Goal: Transaction & Acquisition: Purchase product/service

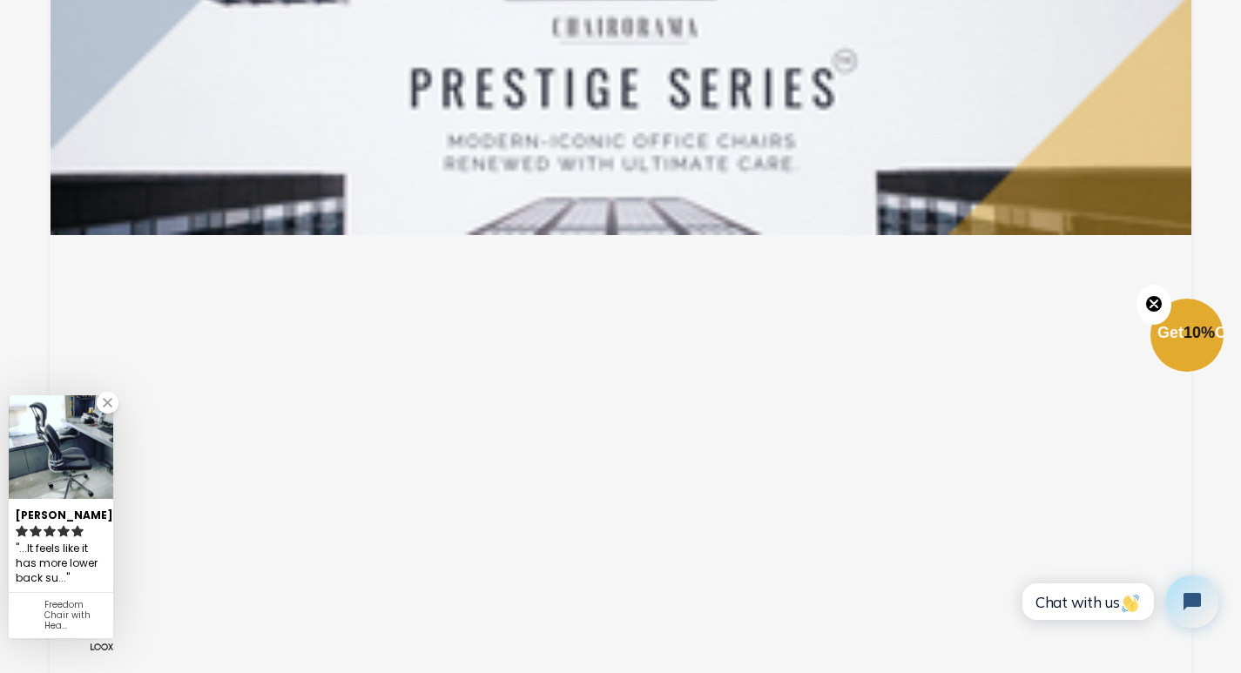
scroll to position [3035, 0]
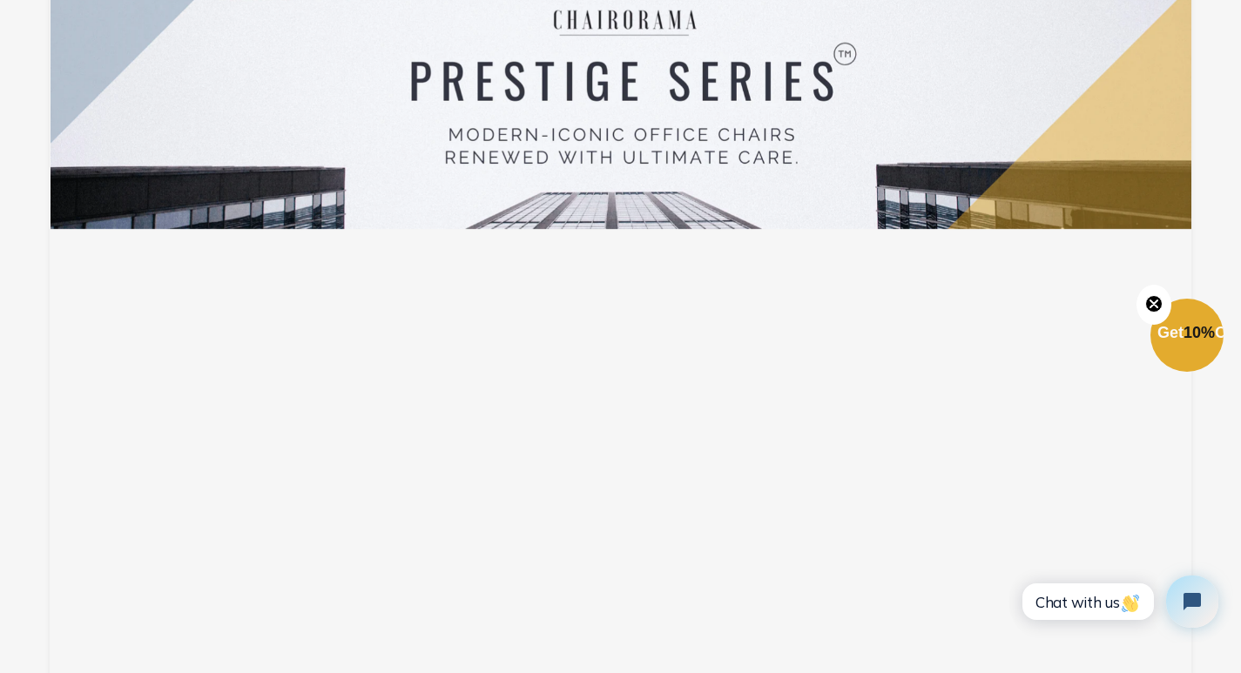
click at [98, 37] on div at bounding box center [622, 70] width 1142 height 317
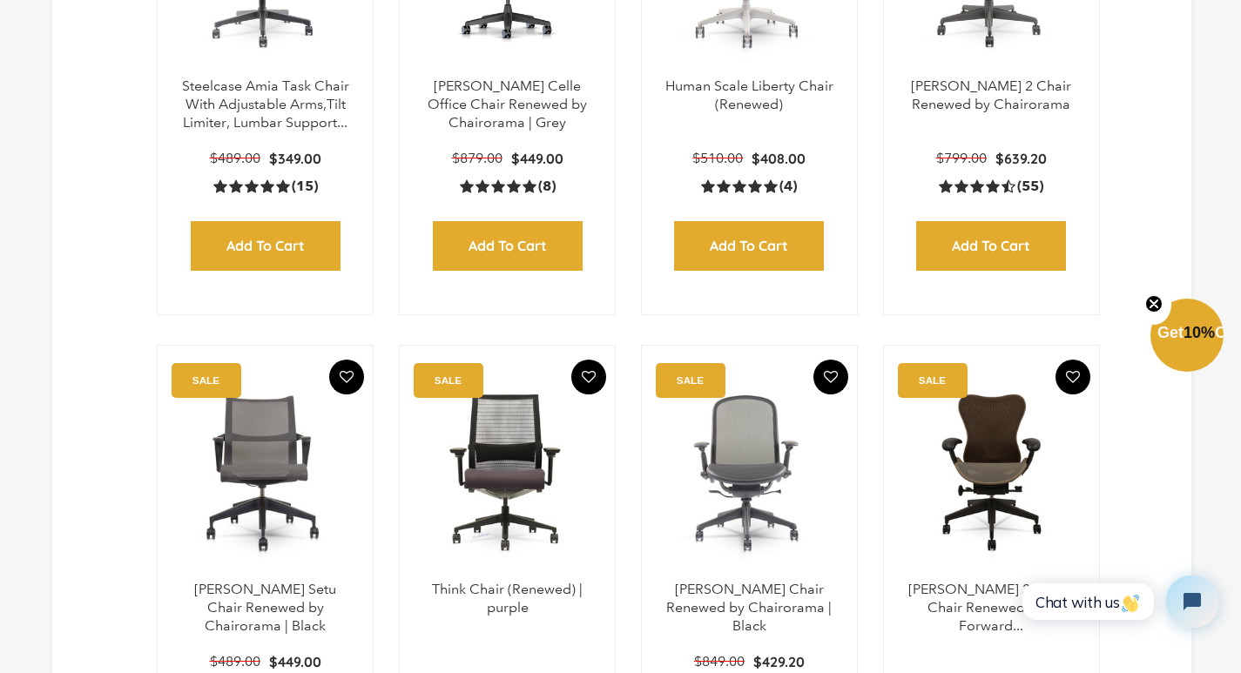
scroll to position [799, 0]
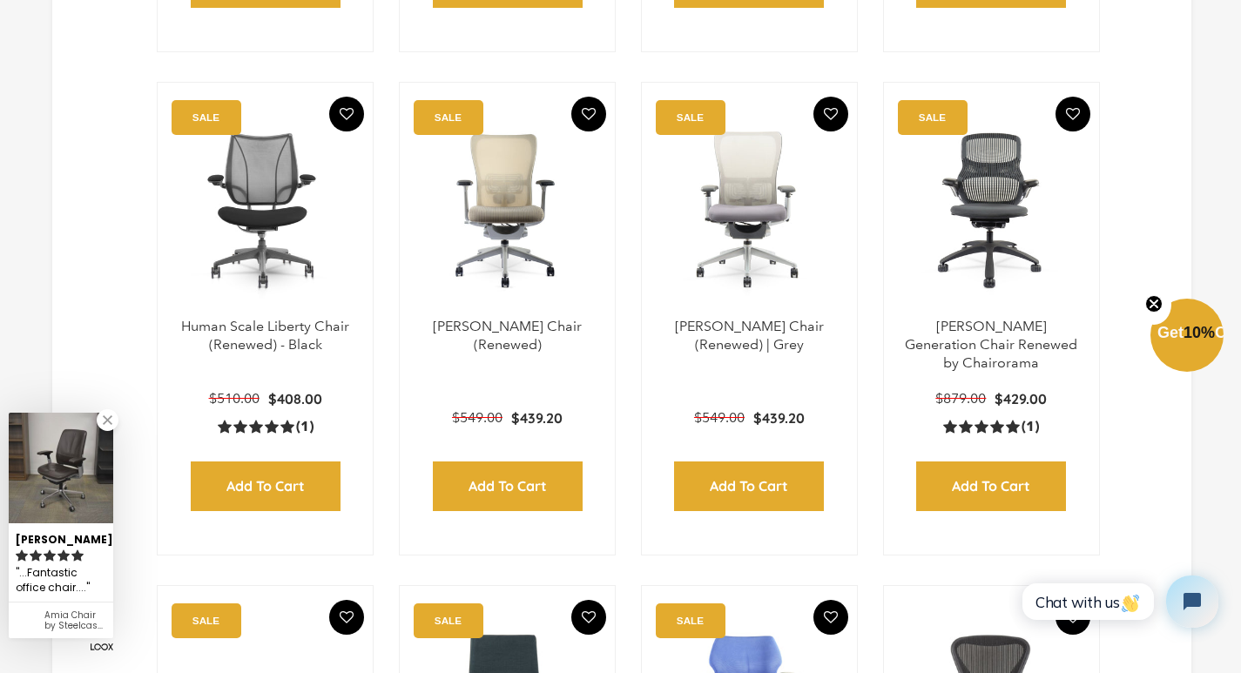
scroll to position [1597, 0]
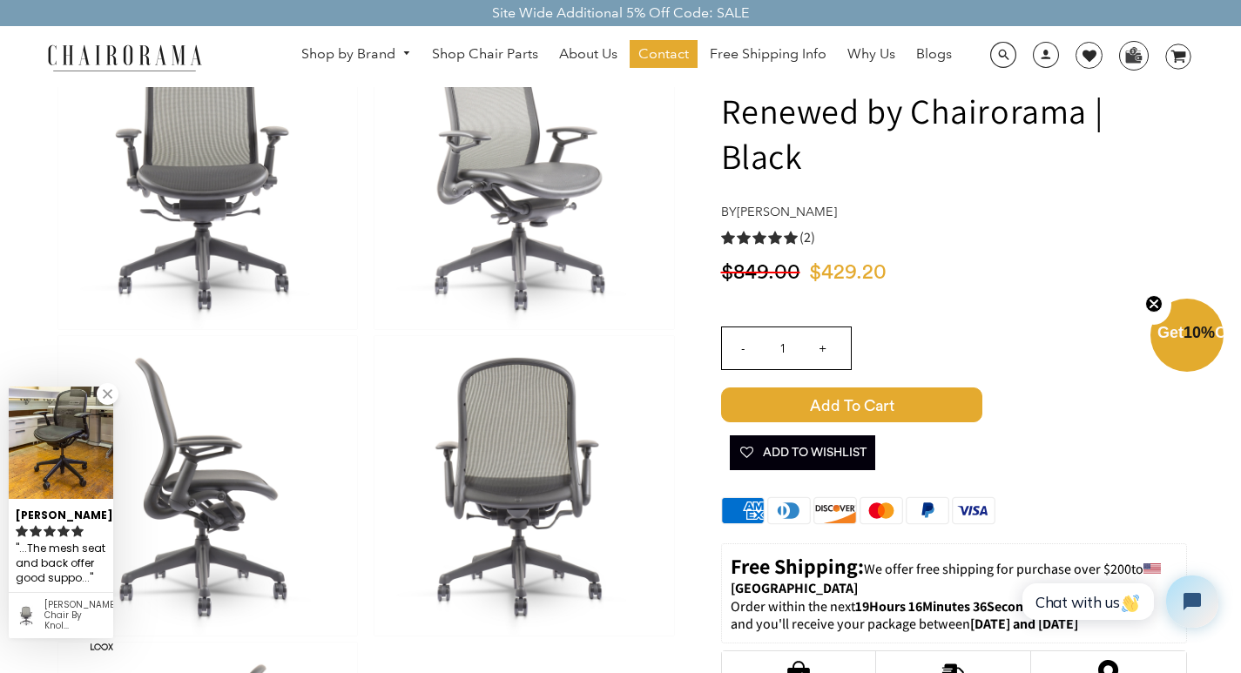
click at [205, 44] on img at bounding box center [124, 57] width 174 height 30
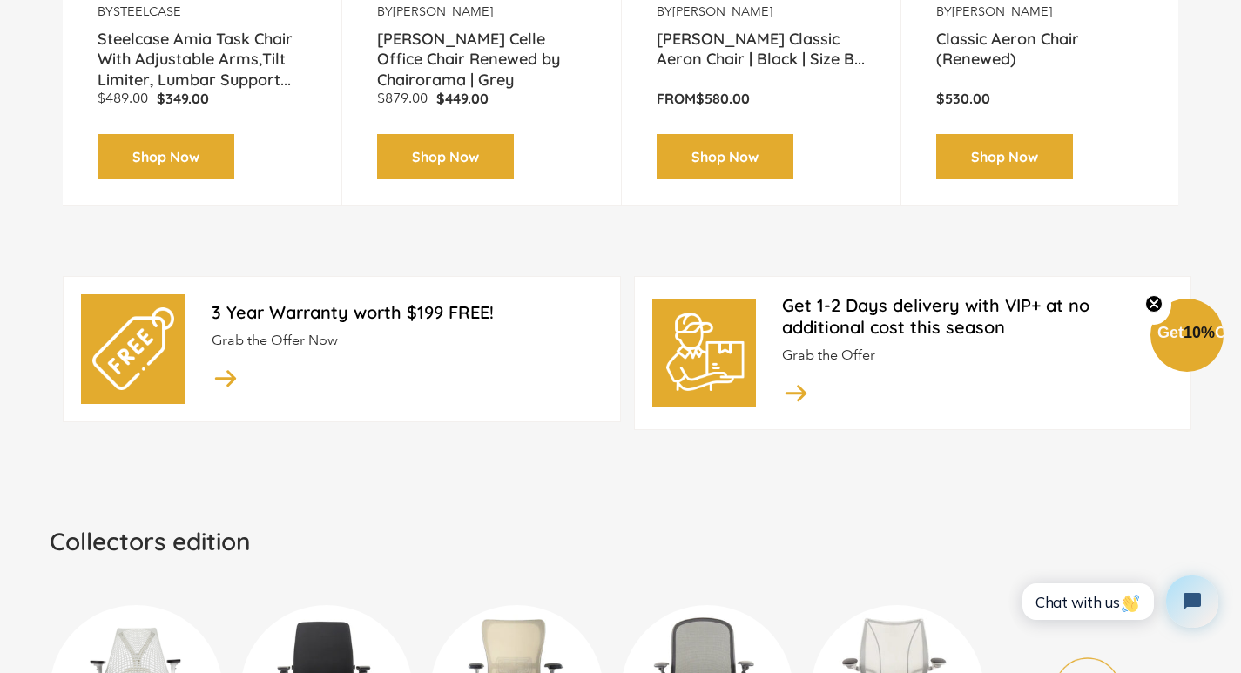
scroll to position [1616, 0]
